Goal: Find specific page/section

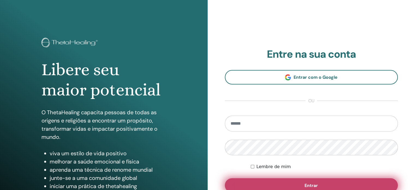
type input "**********"
click at [277, 183] on button "Entrar" at bounding box center [311, 185] width 173 height 14
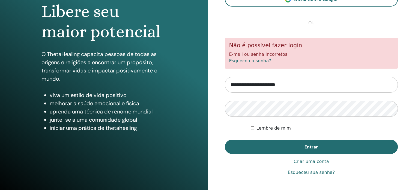
scroll to position [72, 0]
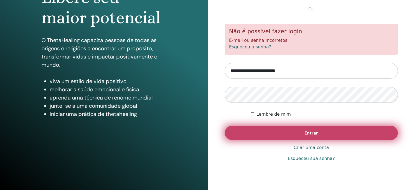
click at [340, 130] on button "Entrar" at bounding box center [311, 133] width 173 height 14
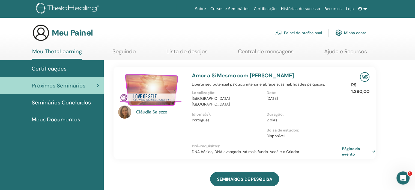
click at [361, 146] on font "Página do evento" at bounding box center [356, 151] width 28 height 11
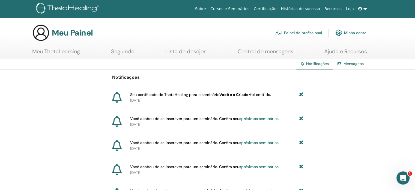
click at [268, 117] on font "próximos seminários" at bounding box center [259, 118] width 37 height 5
